Goal: Find specific page/section: Find specific page/section

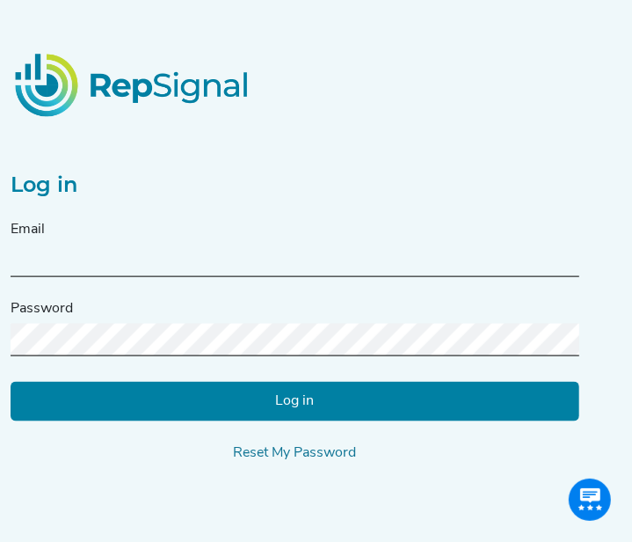
click at [194, 230] on div "Email" at bounding box center [295, 248] width 569 height 58
click at [178, 255] on input "text" at bounding box center [295, 260] width 569 height 33
type input "[PERSON_NAME][EMAIL_ADDRESS][PERSON_NAME][DOMAIN_NAME]"
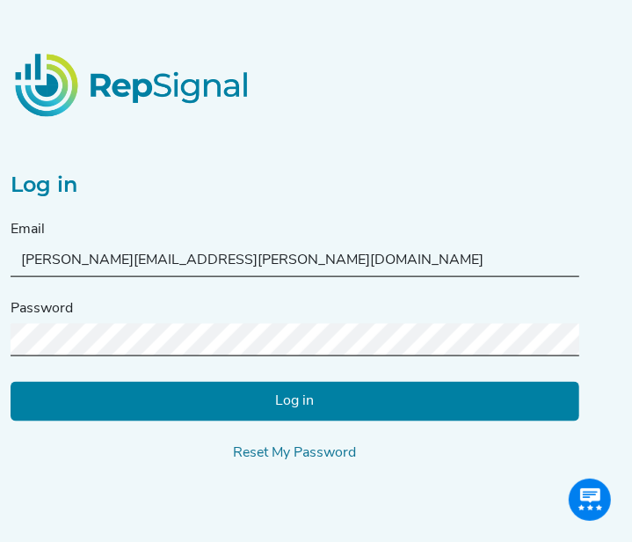
click at [179, 386] on input "Log in" at bounding box center [295, 402] width 569 height 40
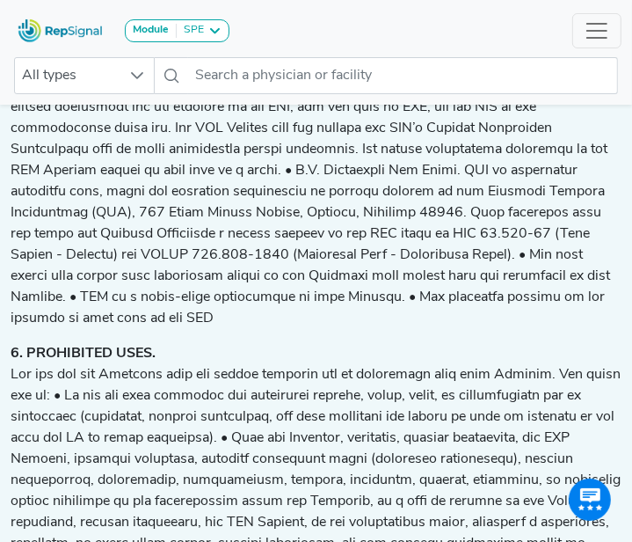
scroll to position [5508, 0]
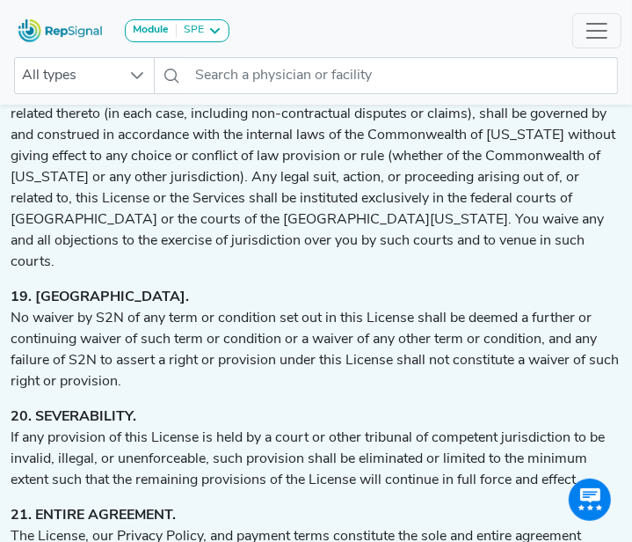
click at [232, 438] on p "20. SEVERABILITY. If any provision of this License is held by a court or other …" at bounding box center [316, 448] width 611 height 84
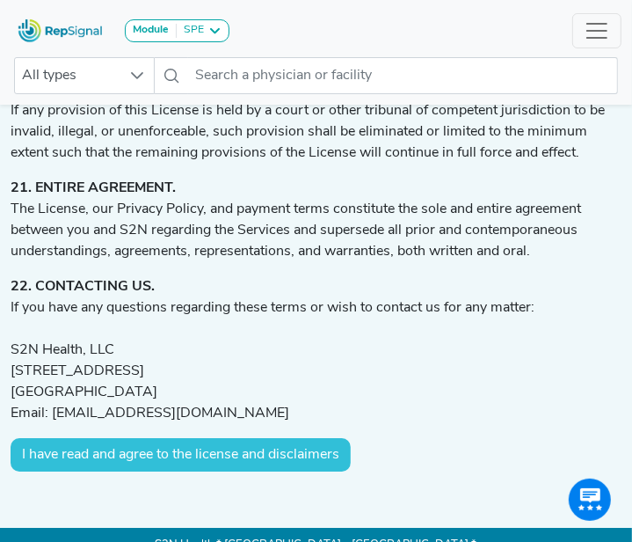
click at [121, 438] on button "I have read and agree to the license and disclaimers" at bounding box center [181, 454] width 340 height 33
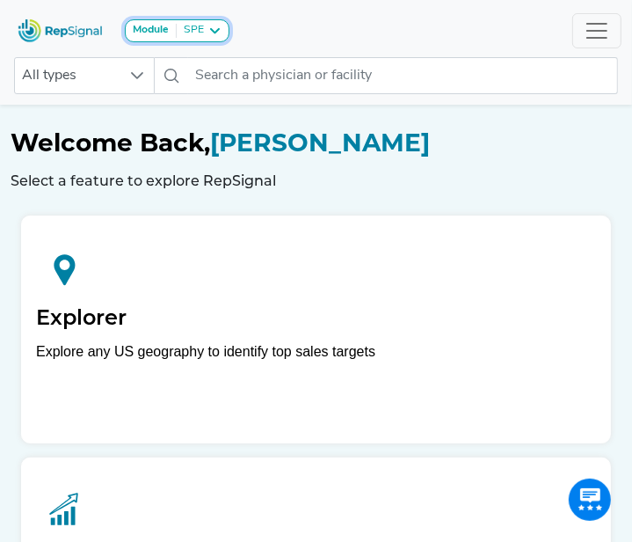
click at [212, 31] on icon at bounding box center [215, 31] width 14 height 14
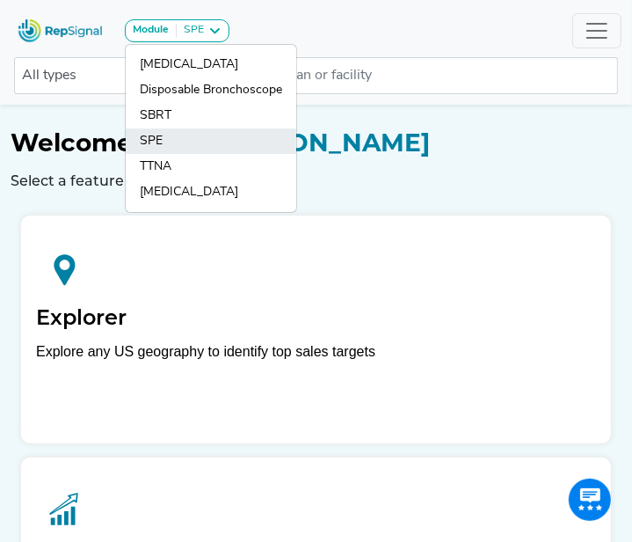
click at [151, 154] on link "SPE" at bounding box center [211, 167] width 171 height 26
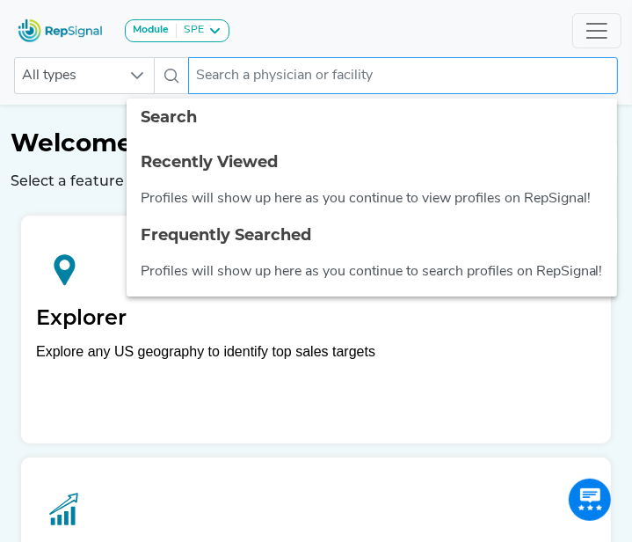
click at [208, 84] on input "text" at bounding box center [403, 75] width 430 height 37
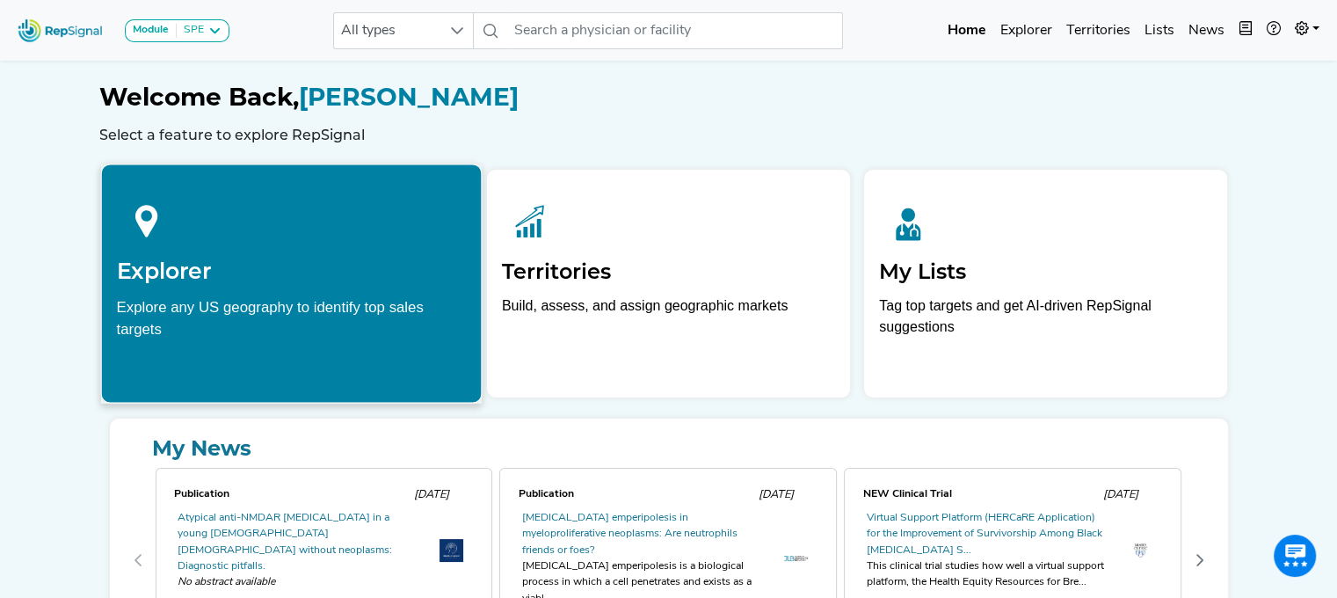
click at [294, 278] on h2 "Explorer" at bounding box center [291, 271] width 350 height 26
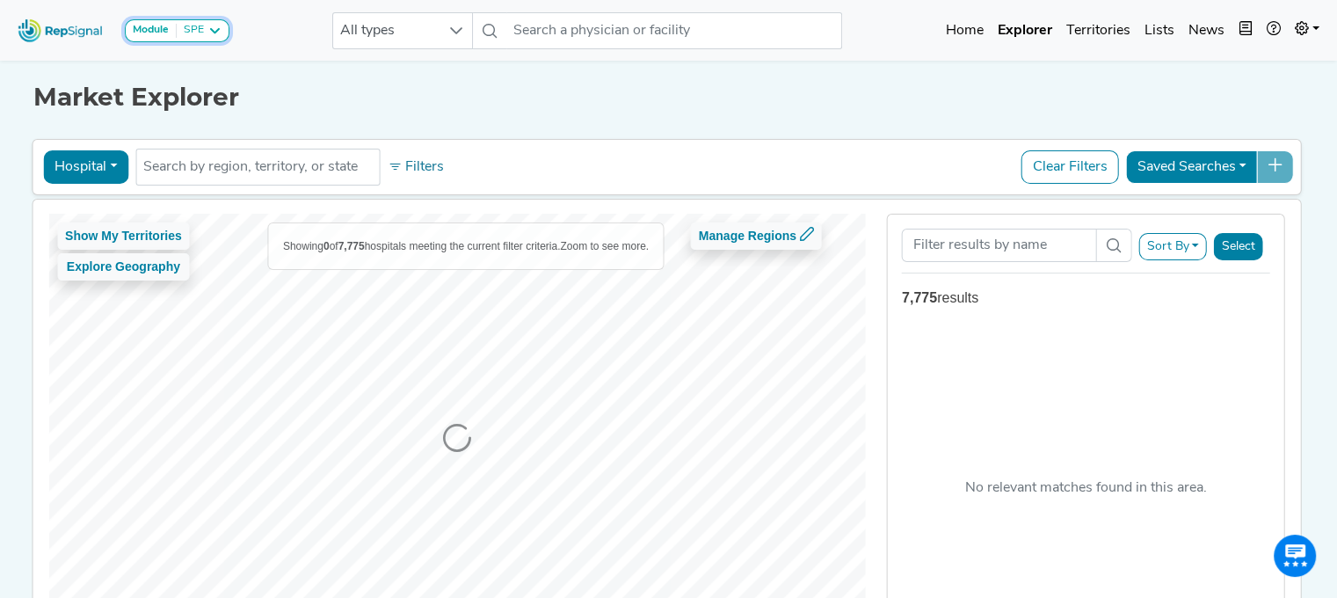
click at [215, 31] on icon at bounding box center [215, 31] width 14 height 14
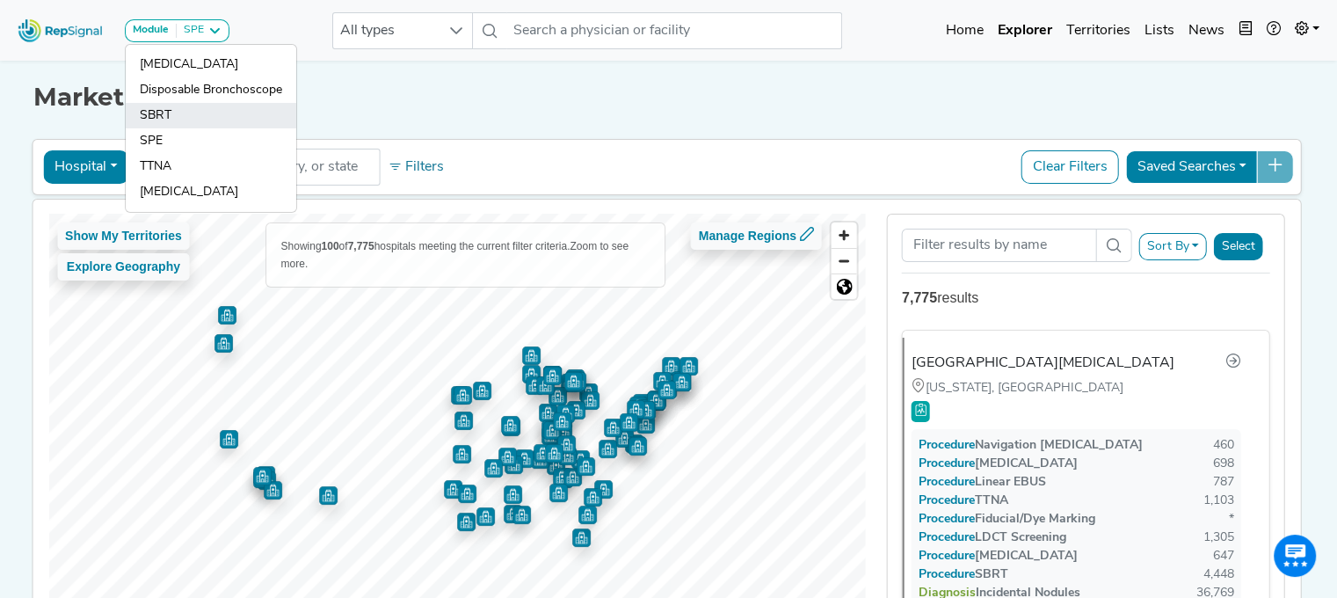
click at [171, 128] on link "SBRT" at bounding box center [211, 141] width 171 height 26
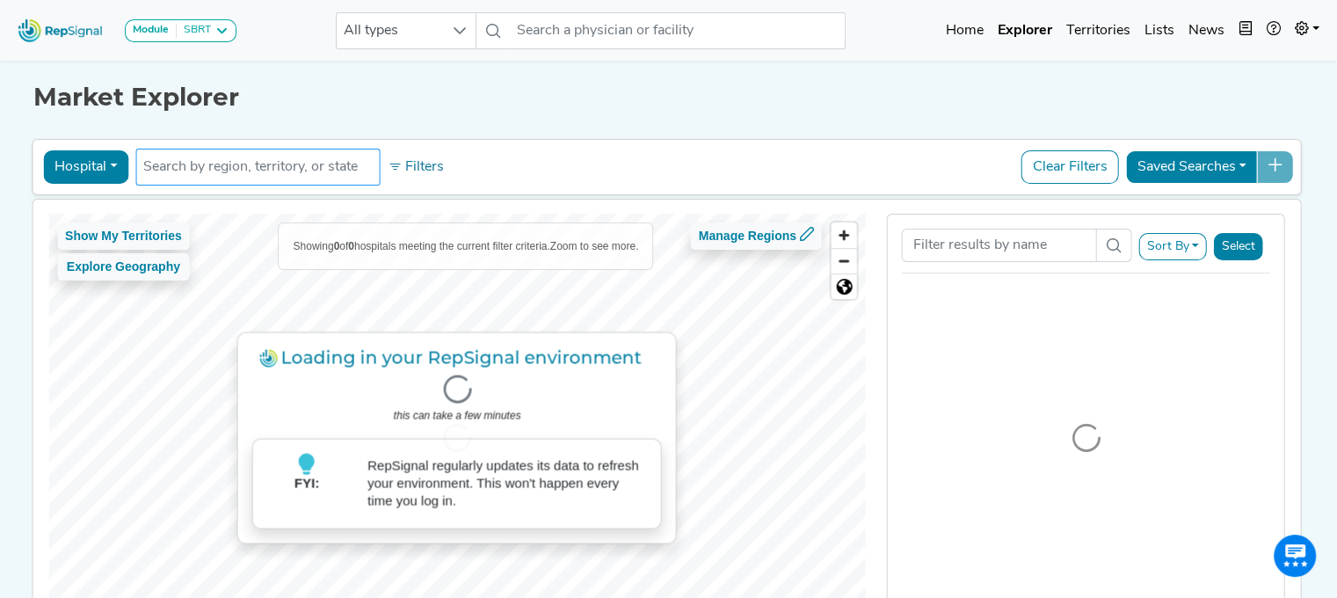
click at [204, 173] on input "text" at bounding box center [257, 167] width 229 height 21
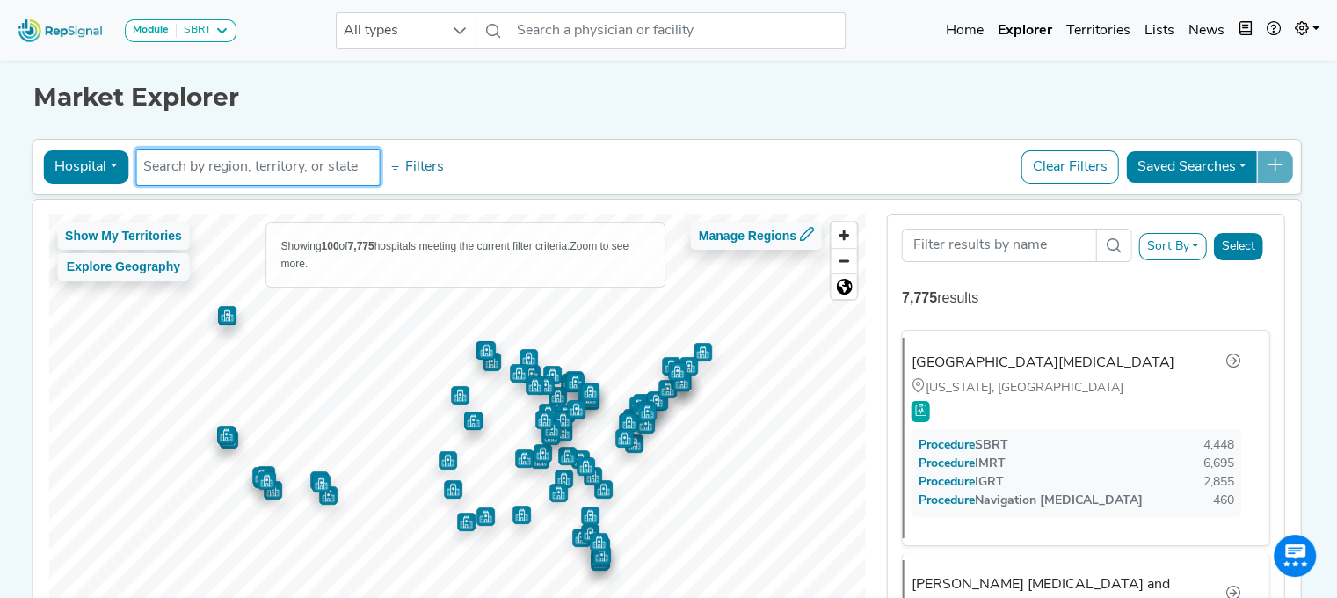
click at [283, 162] on input "text" at bounding box center [257, 167] width 229 height 21
type input "m"
type input "y"
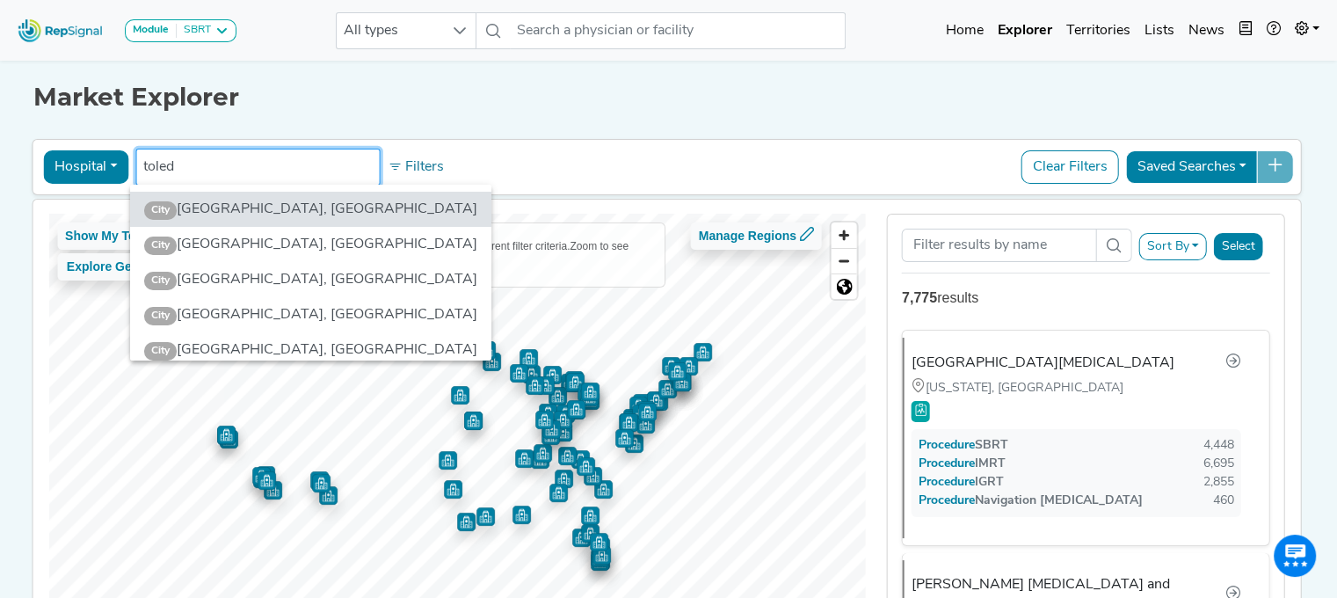
type input "[GEOGRAPHIC_DATA]"
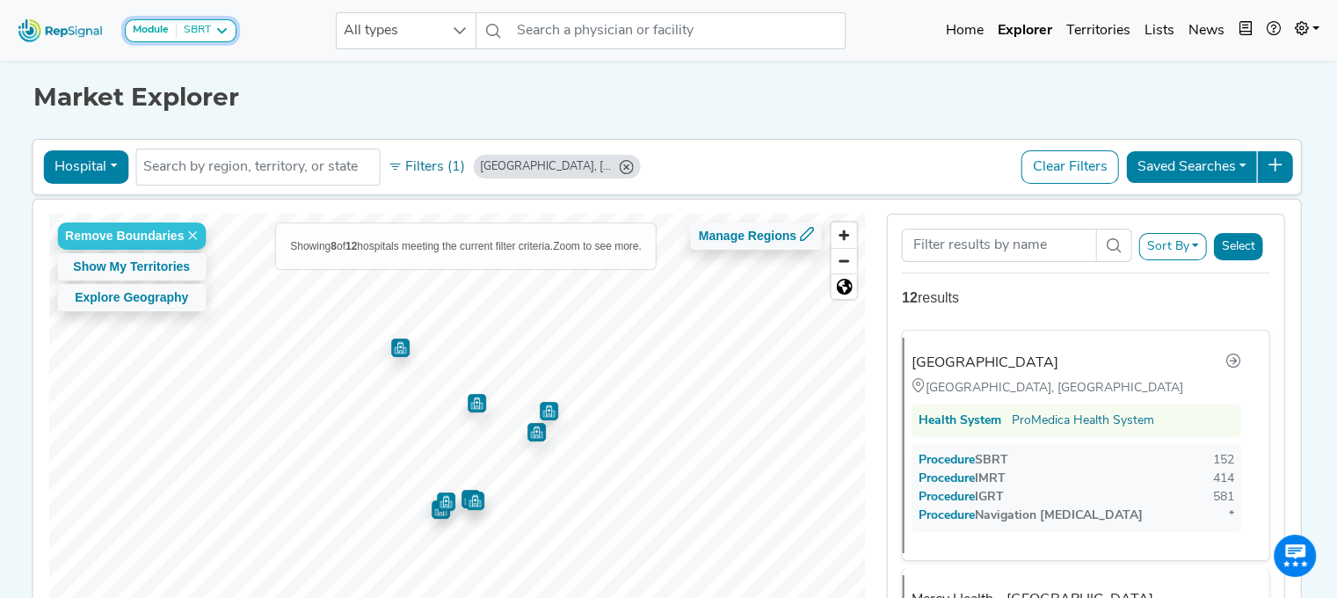
click at [226, 31] on icon at bounding box center [222, 31] width 14 height 14
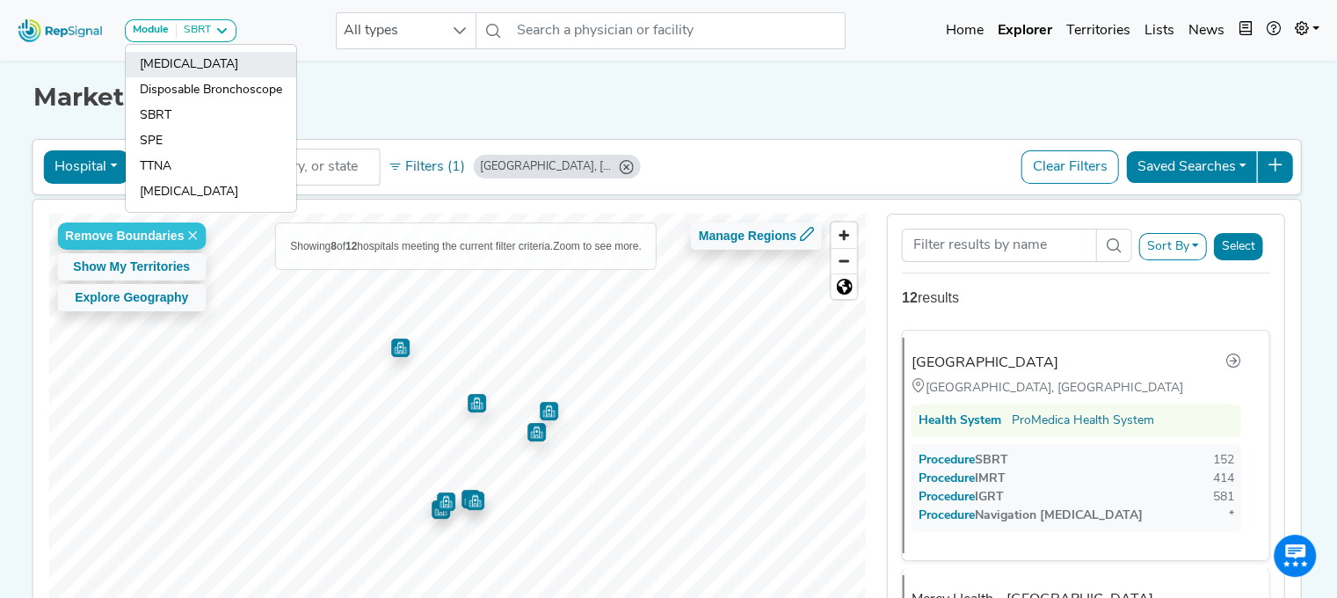
click at [193, 77] on link "[MEDICAL_DATA]" at bounding box center [211, 90] width 171 height 26
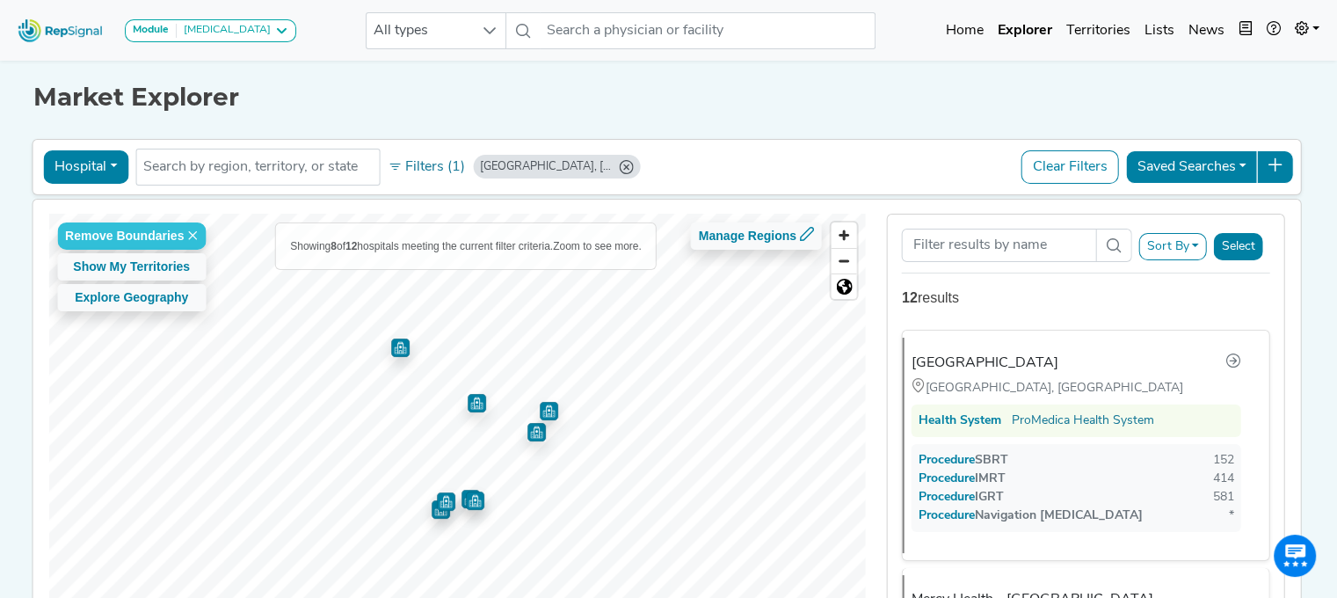
click at [274, 27] on icon at bounding box center [281, 31] width 14 height 14
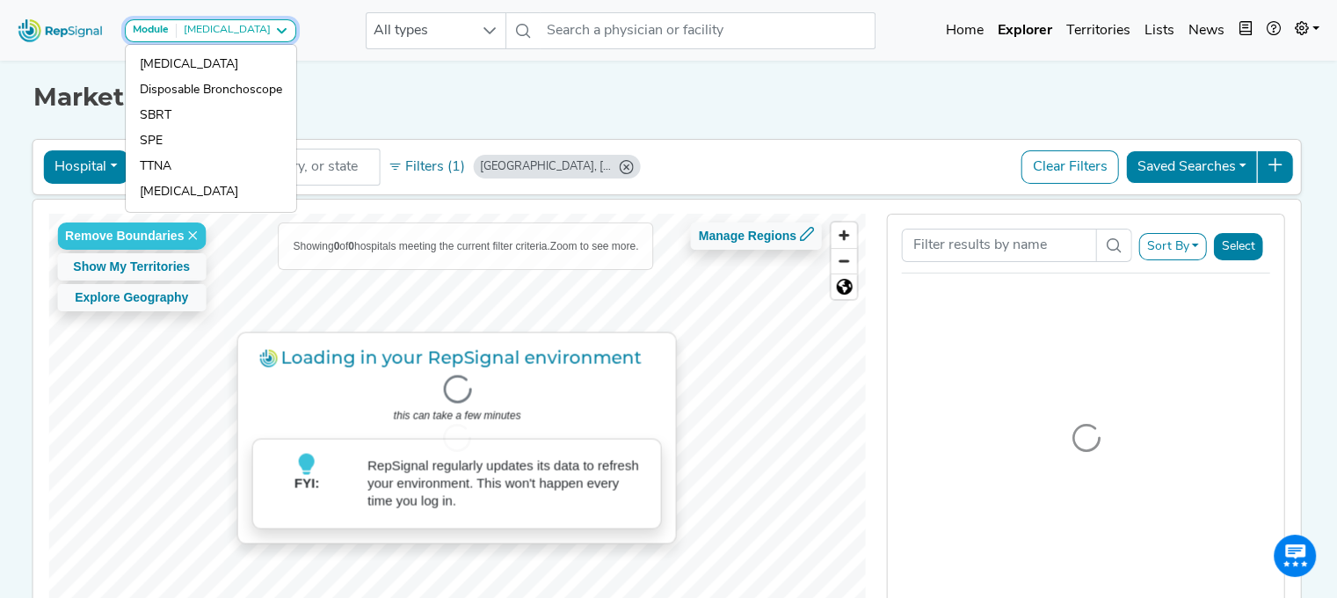
click at [274, 27] on icon at bounding box center [281, 31] width 14 height 14
